Goal: Information Seeking & Learning: Learn about a topic

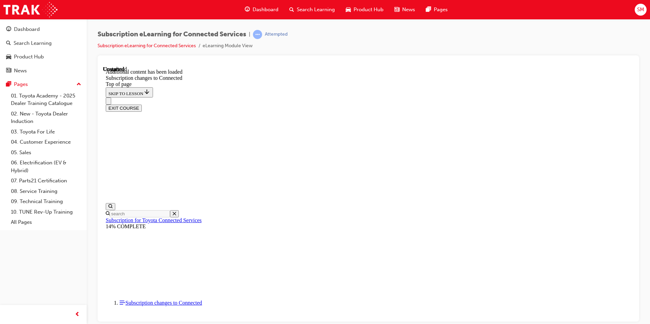
scroll to position [1006, 0]
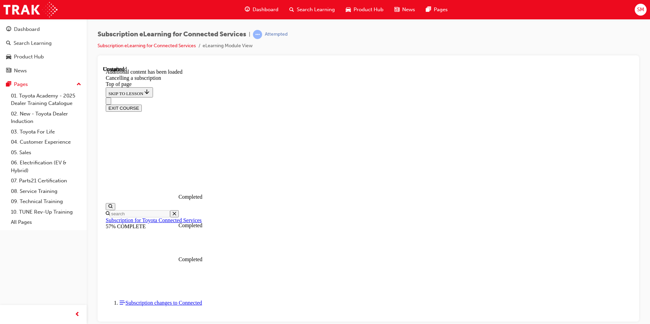
scroll to position [615, 0]
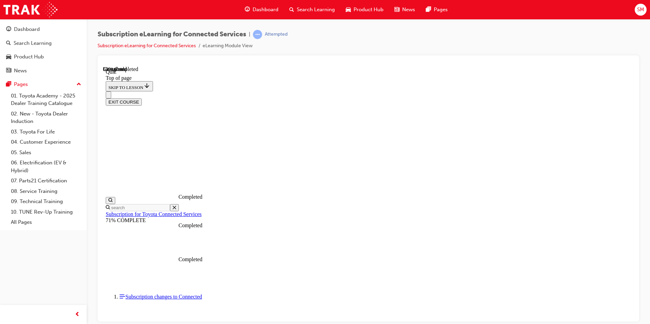
scroll to position [21, 0]
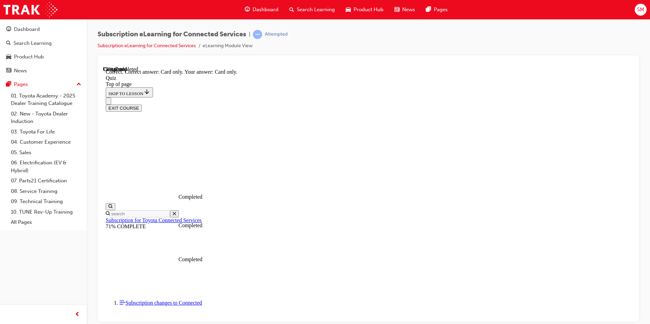
scroll to position [75, 0]
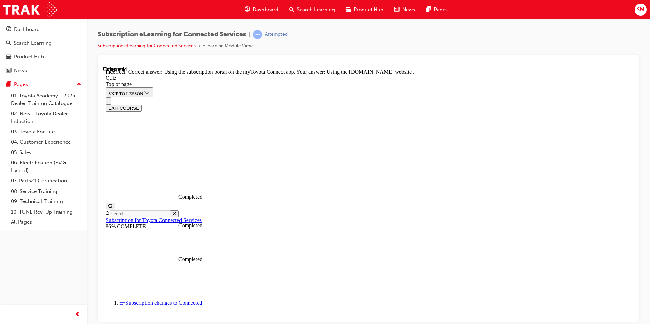
scroll to position [75, 0]
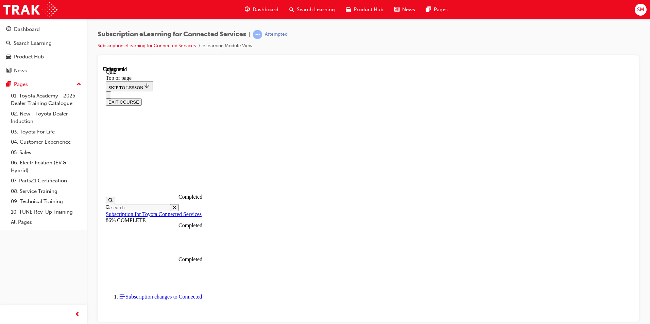
scroll to position [114, 0]
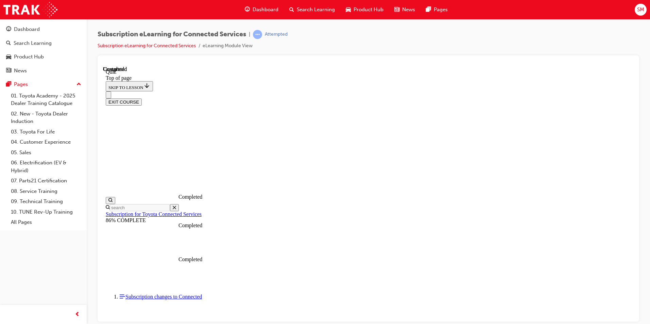
drag, startPoint x: 419, startPoint y: 305, endPoint x: 442, endPoint y: 284, distance: 30.5
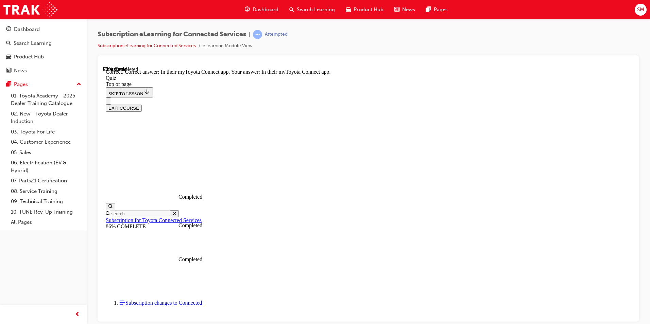
scroll to position [87, 0]
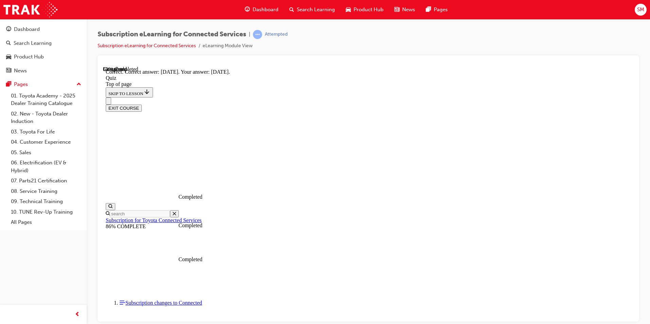
scroll to position [87, 0]
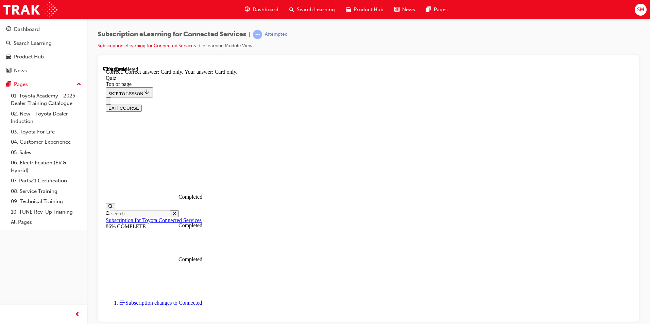
scroll to position [75, 0]
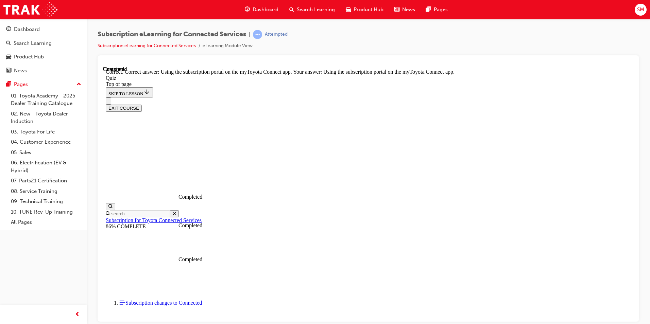
scroll to position [75, 0]
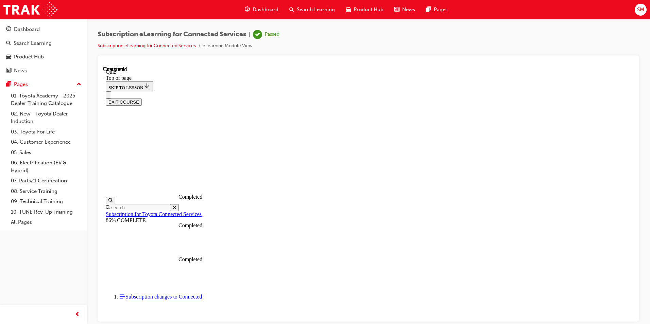
scroll to position [114, 0]
click at [142, 98] on button "EXIT COURSE" at bounding box center [124, 101] width 36 height 7
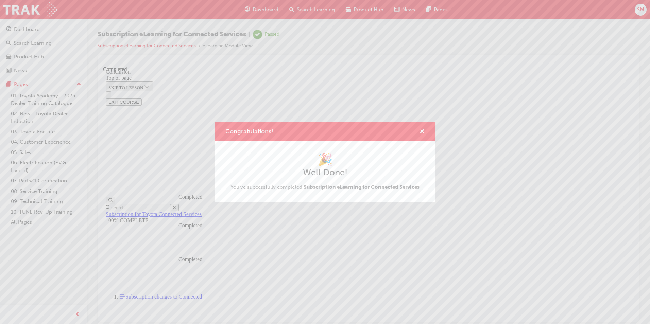
click at [425, 135] on div "Congratulations!" at bounding box center [325, 131] width 221 height 19
click at [421, 132] on span "cross-icon" at bounding box center [421, 132] width 5 height 6
